Goal: Task Accomplishment & Management: Complete application form

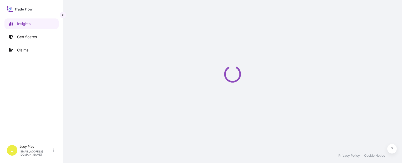
select select "2025"
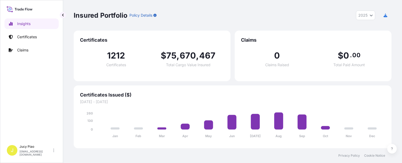
click at [24, 35] on p "Certificates" at bounding box center [27, 36] width 20 height 5
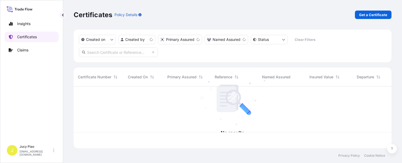
click at [21, 41] on link "Certificates" at bounding box center [31, 37] width 54 height 11
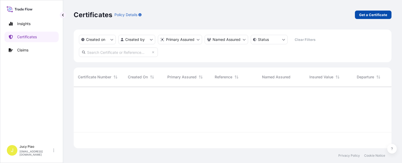
click at [373, 16] on p "Get a Certificate" at bounding box center [373, 14] width 28 height 5
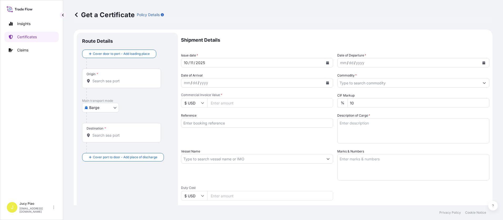
click at [105, 106] on body "Insights Certificates Claims J Jucy Piao [EMAIL_ADDRESS][DOMAIN_NAME] Get a Cer…" at bounding box center [251, 110] width 503 height 220
click at [108, 154] on span "Ocean Vessel" at bounding box center [103, 168] width 23 height 5
select select "Ocean Vessel"
click at [242, 142] on div "Reference" at bounding box center [257, 128] width 152 height 31
click at [215, 123] on input "Reference" at bounding box center [257, 122] width 152 height 9
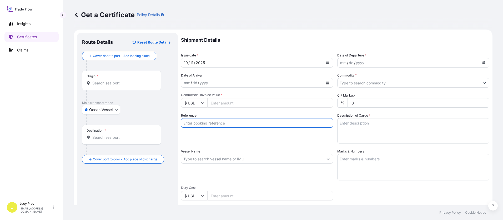
paste input "CSHSE0433676"
type input "CSHSE0433676"
click at [213, 136] on div "Reference CSHSE0433676" at bounding box center [257, 128] width 152 height 31
click at [116, 84] on input "Origin *" at bounding box center [123, 82] width 62 height 5
click at [98, 82] on input "Origin *" at bounding box center [123, 82] width 62 height 5
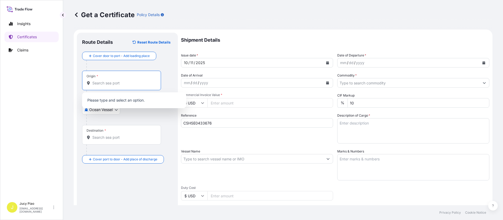
click at [128, 84] on input "Origin *" at bounding box center [123, 82] width 62 height 5
click at [109, 84] on input "Origin *" at bounding box center [123, 82] width 62 height 5
click at [109, 83] on input "Origin *" at bounding box center [123, 82] width 62 height 5
paste input "[GEOGRAPHIC_DATA]"
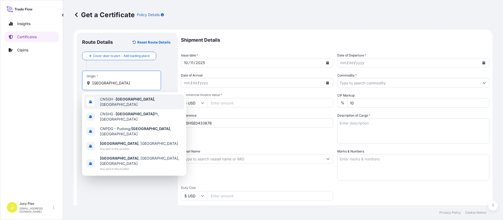
click at [113, 99] on span "CNSGH - [GEOGRAPHIC_DATA] , [GEOGRAPHIC_DATA]" at bounding box center [141, 101] width 82 height 11
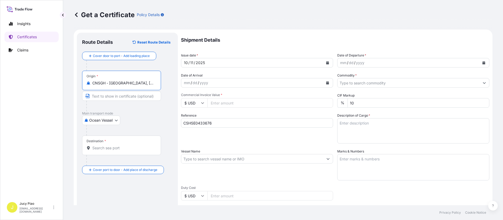
drag, startPoint x: 110, startPoint y: 83, endPoint x: 146, endPoint y: 85, distance: 35.9
click at [146, 85] on input "CNSGH - [GEOGRAPHIC_DATA], [GEOGRAPHIC_DATA]" at bounding box center [123, 82] width 62 height 5
type input "CNSGH - [GEOGRAPHIC_DATA], [GEOGRAPHIC_DATA]"
click at [121, 94] on input "Text to appear on certificate" at bounding box center [121, 95] width 79 height 9
paste input "[GEOGRAPHIC_DATA], [GEOGRAPHIC_DATA]"
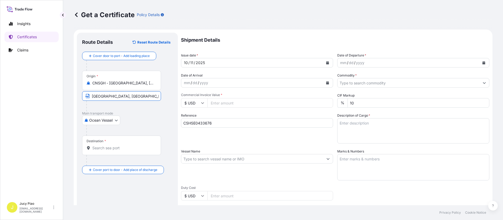
type input "[GEOGRAPHIC_DATA], [GEOGRAPHIC_DATA]"
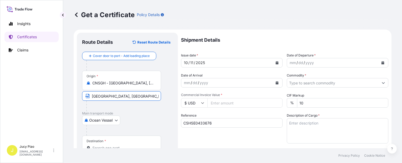
scroll to position [26, 0]
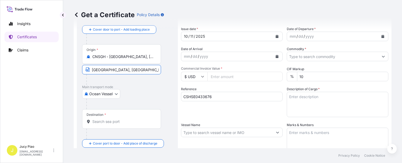
click at [112, 120] on input "Destination *" at bounding box center [123, 121] width 62 height 5
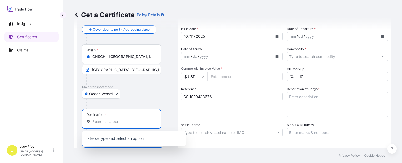
paste input "[GEOGRAPHIC_DATA]"
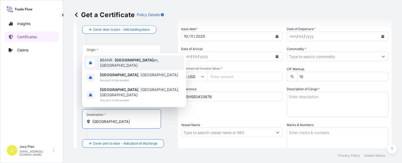
click at [142, 68] on span "BEANR - [GEOGRAPHIC_DATA] en, [GEOGRAPHIC_DATA]" at bounding box center [141, 62] width 82 height 11
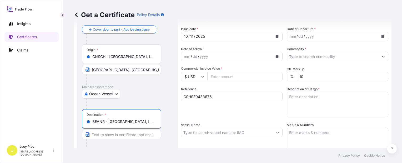
drag, startPoint x: 108, startPoint y: 121, endPoint x: 166, endPoint y: 126, distance: 57.6
click at [166, 126] on div "Destination * BEANR - [GEOGRAPHIC_DATA], [GEOGRAPHIC_DATA]" at bounding box center [127, 129] width 91 height 41
type input "BEANR - [GEOGRAPHIC_DATA], [GEOGRAPHIC_DATA]"
click at [135, 135] on input "Text to appear on certificate" at bounding box center [121, 134] width 79 height 9
paste input "[GEOGRAPHIC_DATA], [GEOGRAPHIC_DATA]"
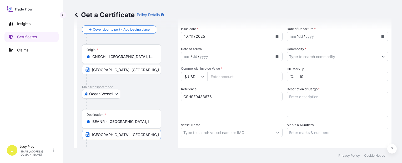
type input "[GEOGRAPHIC_DATA], [GEOGRAPHIC_DATA]"
click at [214, 119] on div "Shipment Details Issue date * [DATE] Date of Departure * mm / dd / yyyy Date of…" at bounding box center [284, 131] width 207 height 251
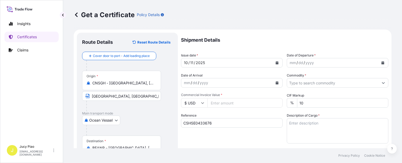
click at [192, 62] on div "11" at bounding box center [192, 62] width 4 height 6
click at [191, 62] on div "11" at bounding box center [192, 62] width 4 height 6
click at [292, 62] on div "mm" at bounding box center [292, 62] width 7 height 6
click at [300, 81] on input "Commodity *" at bounding box center [333, 82] width 92 height 9
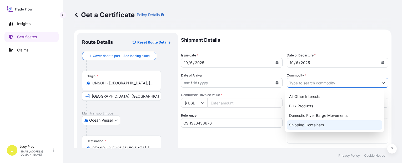
click at [300, 128] on div "Shipping Containers" at bounding box center [334, 124] width 95 height 9
type input "Shipping Containers"
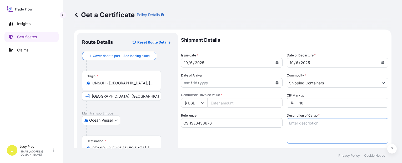
click at [306, 138] on textarea "Description of Cargo *" at bounding box center [338, 130] width 102 height 25
paste textarea "T&L KELCO-CARE(TM) DIUTAN GUM, BAG 1 PALLET (40 BAGS) HS CODE:391390"
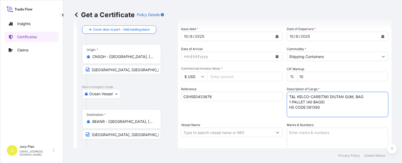
type textarea "T&L KELCO-CARE(TM) DIUTAN GUM, BAG 1 PALLET (40 BAGS) HS CODE:391390"
click at [322, 138] on textarea "Marks & Numbers" at bounding box center [338, 140] width 102 height 26
paste textarea "PO#4503926808"
type textarea "PO#4503926808"
click at [215, 135] on input "Vessel Name" at bounding box center [227, 131] width 92 height 9
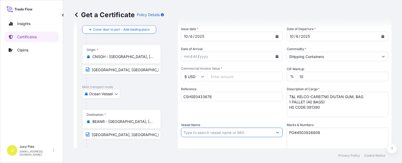
paste input "EVER GENTLE"
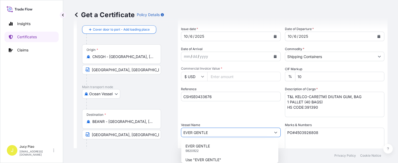
click at [217, 146] on div "EVER GENTLE 9820922" at bounding box center [229, 148] width 93 height 14
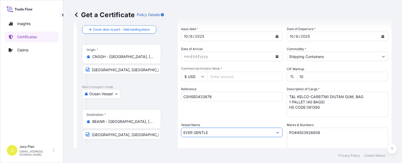
type input "EVER GENTLE"
click at [243, 78] on input "Commercial Invoice Value *" at bounding box center [244, 76] width 75 height 9
type input "30880.38"
click at [231, 110] on div "Reference CSHSE0433676" at bounding box center [232, 101] width 102 height 31
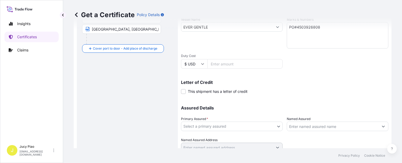
scroll to position [153, 0]
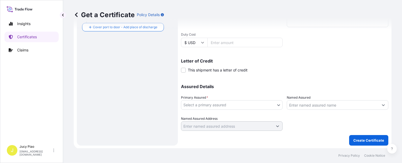
click at [262, 103] on body "Insights Certificates Claims J Jucy Piao [EMAIL_ADDRESS][DOMAIN_NAME] Get a Cer…" at bounding box center [201, 81] width 402 height 163
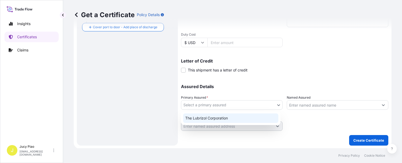
click at [220, 117] on div "The Lubrizol Corporation" at bounding box center [230, 117] width 95 height 9
select select "31566"
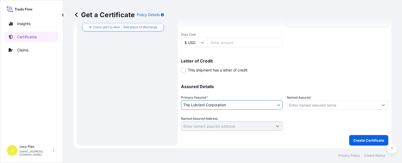
click at [311, 106] on input "Named Assured" at bounding box center [333, 104] width 92 height 9
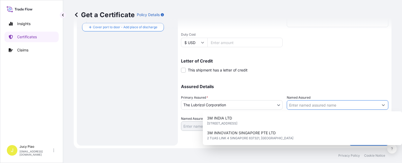
paste input "LUBRIZOL ADVANCED MATERIALS BVBA"
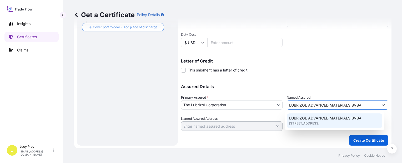
click at [311, 121] on span "[STREET_ADDRESS]" at bounding box center [304, 123] width 30 height 5
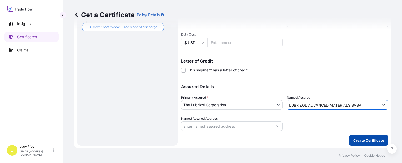
type input "LUBRIZOL ADVANCED MATERIALS BVBA"
click at [368, 140] on p "Create Certificate" at bounding box center [369, 139] width 31 height 5
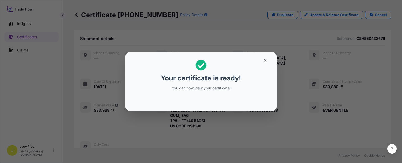
click at [267, 65] on h2 "Your certificate is ready! You can now view your certificate!" at bounding box center [201, 74] width 143 height 37
click at [264, 61] on icon "button" at bounding box center [265, 60] width 5 height 5
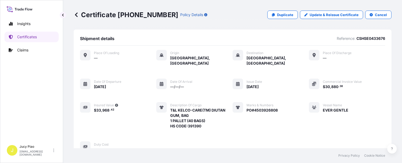
click at [288, 77] on div "Place of Loading — Origin [GEOGRAPHIC_DATA], [GEOGRAPHIC_DATA] Destination [GEO…" at bounding box center [232, 101] width 305 height 102
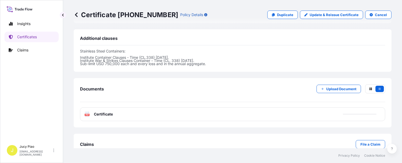
scroll to position [189, 0]
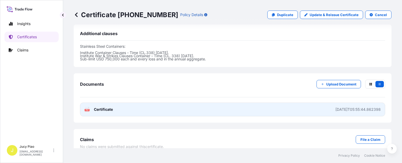
click at [270, 108] on link "PDF Certificate [DATE]T05:55:44.862398" at bounding box center [232, 109] width 305 height 14
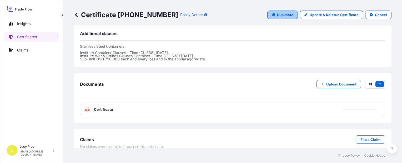
click at [286, 16] on p "Duplicate" at bounding box center [285, 14] width 16 height 5
select select "Ocean Vessel"
select select "31566"
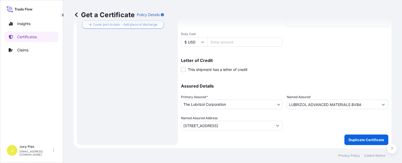
scroll to position [153, 0]
click at [295, 73] on div "Shipment Details Issue date * [DATE] Date of Departure * [DATE] Date of Arrival…" at bounding box center [284, 5] width 207 height 251
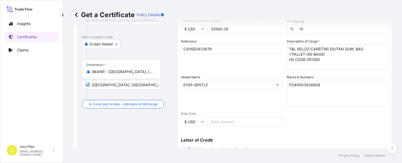
scroll to position [48, 0]
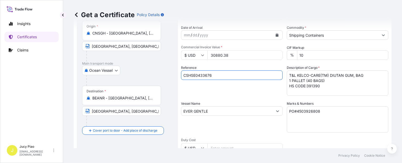
click at [222, 77] on input "CSHSE0433676" at bounding box center [232, 74] width 102 height 9
drag, startPoint x: 227, startPoint y: 75, endPoint x: 123, endPoint y: 69, distance: 104.4
click at [126, 72] on form "Route Details Cover door to port - Add loading place Place of loading Road / [G…" at bounding box center [233, 118] width 318 height 272
paste input "85"
type input "CSHSE0433856"
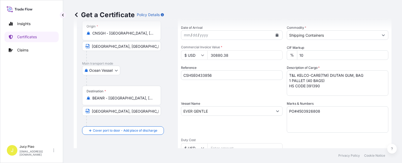
click at [202, 89] on div "Reference CSHSE0433856" at bounding box center [232, 80] width 102 height 31
click at [324, 115] on textarea "PO#4503926808" at bounding box center [338, 119] width 102 height 26
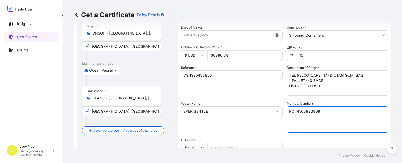
click at [252, 107] on div "Shipment Details Issue date * [DATE] Date of Departure * [DATE] Date of Arrival…" at bounding box center [284, 110] width 207 height 251
paste textarea "782"
type textarea "PO#4503927828"
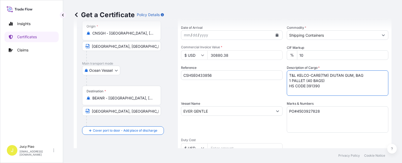
drag, startPoint x: 323, startPoint y: 88, endPoint x: 264, endPoint y: 62, distance: 64.6
click at [264, 62] on div "Shipment Details Issue date * [DATE] Date of Departure * [DATE] Date of Arrival…" at bounding box center [284, 110] width 207 height 251
paste textarea "[MEDICAL_DATA](TM) 805, PLASTIC DRUM 4 PALLETS (15 DRUMS) HS CODE:39045"
type textarea "[MEDICAL_DATA](TM) 805, PLASTIC DRUM 4 PALLETS (15 DRUMS) HS CODE:390450"
drag, startPoint x: 241, startPoint y: 53, endPoint x: 184, endPoint y: 53, distance: 57.4
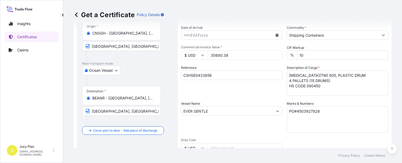
click at [184, 53] on div "$ USD 30880.38" at bounding box center [232, 54] width 102 height 9
type input "8272.5"
click at [231, 87] on div "Reference CSHSE0433856" at bounding box center [232, 80] width 102 height 31
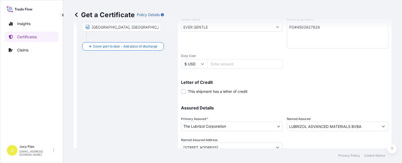
scroll to position [153, 0]
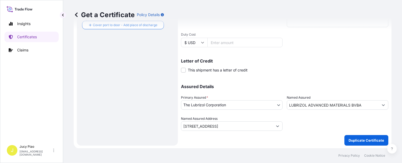
click at [351, 140] on p "Duplicate Certificate" at bounding box center [367, 139] width 36 height 5
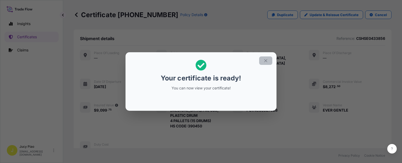
click at [267, 59] on icon "button" at bounding box center [265, 60] width 5 height 5
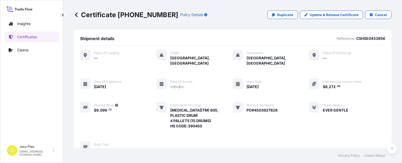
click at [309, 83] on div at bounding box center [314, 83] width 11 height 11
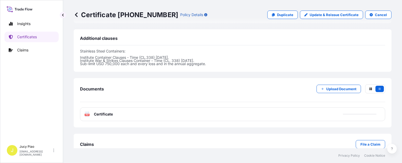
scroll to position [189, 0]
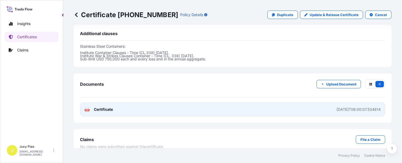
click at [302, 102] on link "PDF Certificate [DATE]T06:00:07.534614" at bounding box center [232, 109] width 305 height 14
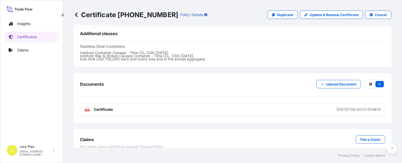
click at [29, 73] on div "Insights Certificates Claims" at bounding box center [31, 78] width 54 height 128
